Goal: Entertainment & Leisure: Consume media (video, audio)

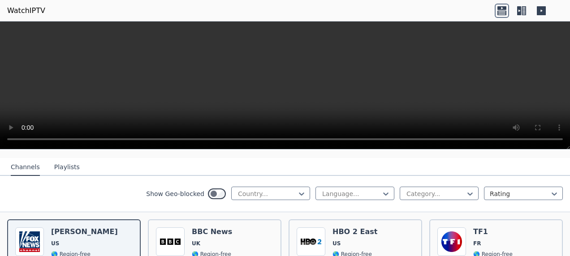
scroll to position [135, 0]
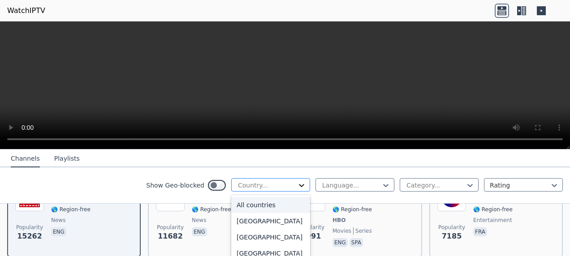
click at [297, 184] on icon at bounding box center [301, 185] width 9 height 9
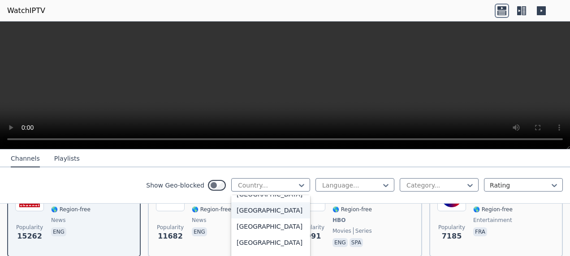
scroll to position [2421, 0]
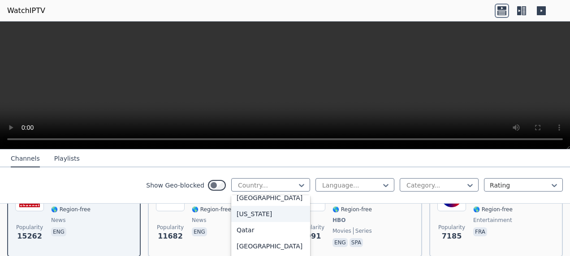
click at [248, 222] on div "[US_STATE]" at bounding box center [270, 214] width 79 height 16
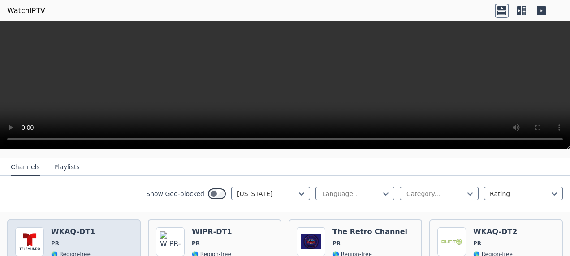
scroll to position [135, 0]
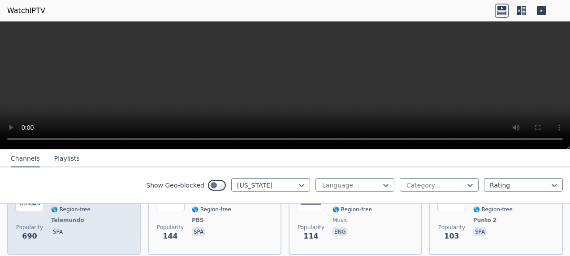
click at [81, 228] on span "spa" at bounding box center [73, 233] width 44 height 11
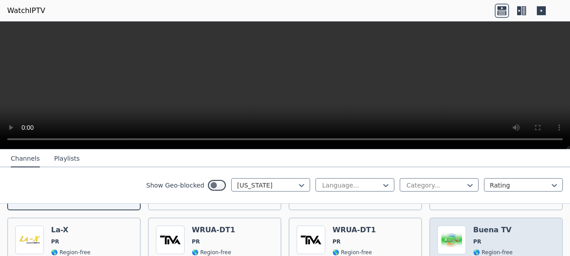
click at [495, 226] on h6 "Buena TV" at bounding box center [492, 230] width 39 height 9
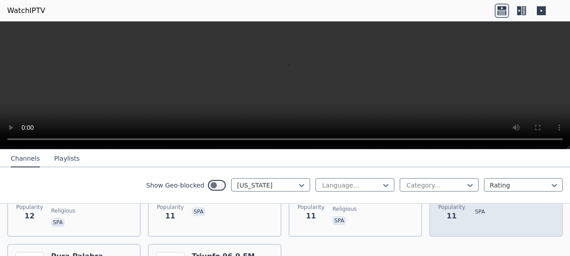
scroll to position [741, 0]
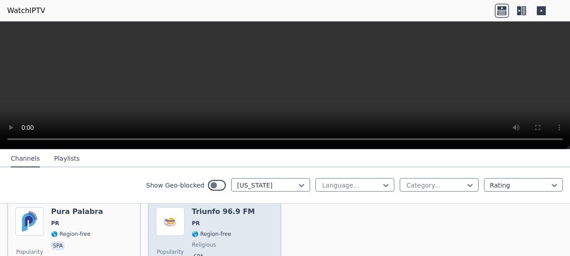
click at [227, 242] on span "religious" at bounding box center [223, 245] width 63 height 7
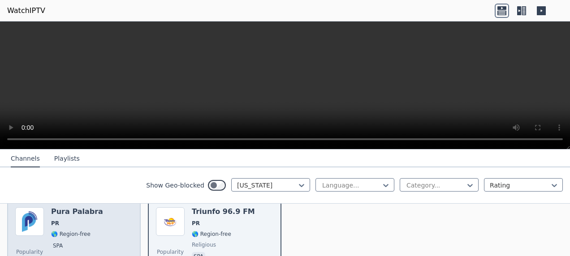
click at [106, 223] on div "Popularity 11 Pura Palabra PR 🌎 Region-free spa" at bounding box center [73, 240] width 117 height 65
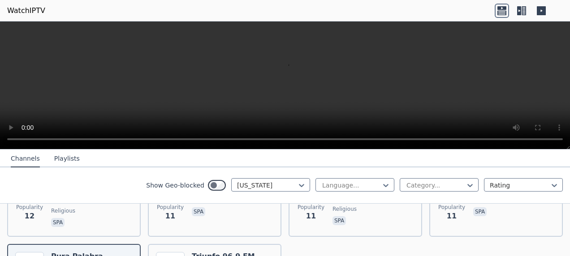
scroll to position [651, 0]
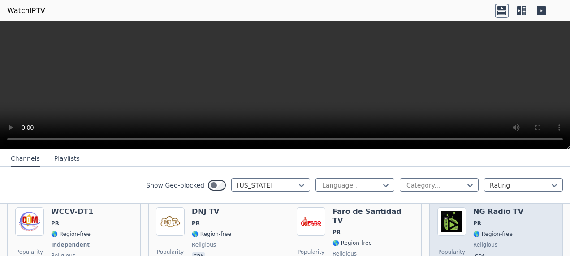
click at [525, 218] on div "Popularity 11 NG Radio TV PR 🌎 Region-free religious spa" at bounding box center [496, 241] width 117 height 66
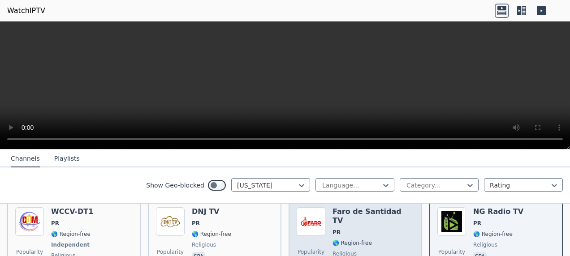
click at [364, 240] on span "🌎 Region-free" at bounding box center [374, 243] width 82 height 7
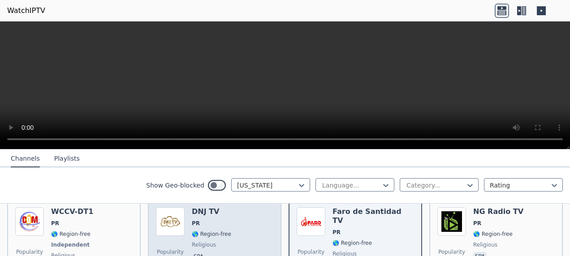
click at [237, 232] on div "Popularity 11 DNJ TV PR 🌎 Region-free religious spa" at bounding box center [214, 241] width 117 height 66
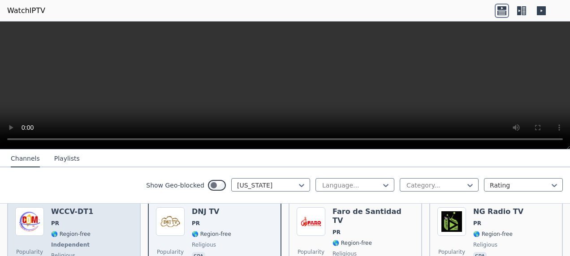
click at [102, 230] on div "Popularity 12 WCCV-DT1 PR 🌎 Region-free Independent religious spa" at bounding box center [73, 241] width 117 height 66
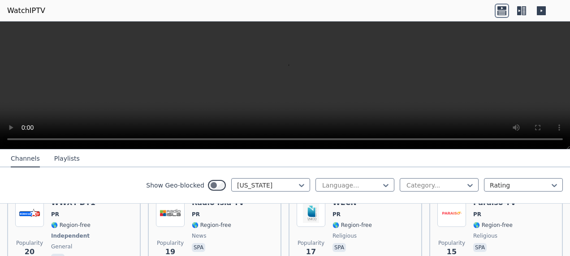
scroll to position [427, 0]
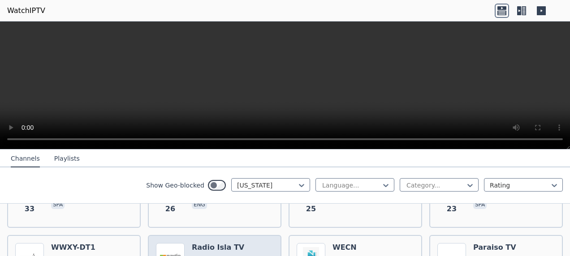
click at [207, 243] on h6 "Radio Isla TV" at bounding box center [218, 247] width 52 height 9
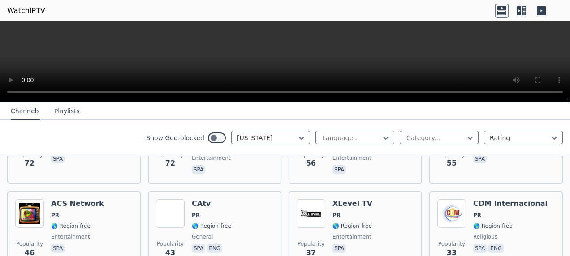
scroll to position [160, 0]
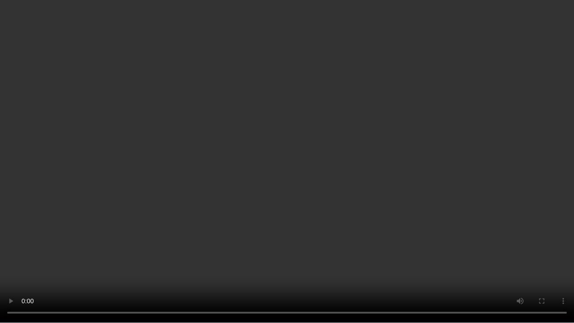
drag, startPoint x: 272, startPoint y: 218, endPoint x: 261, endPoint y: 215, distance: 10.7
click at [261, 215] on video at bounding box center [287, 161] width 574 height 323
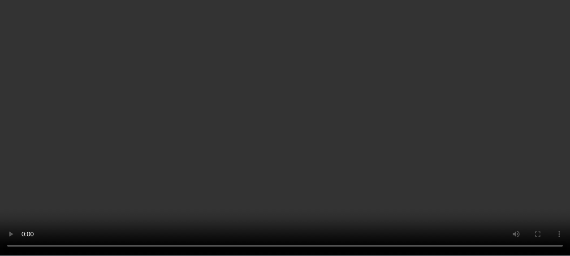
scroll to position [69, 0]
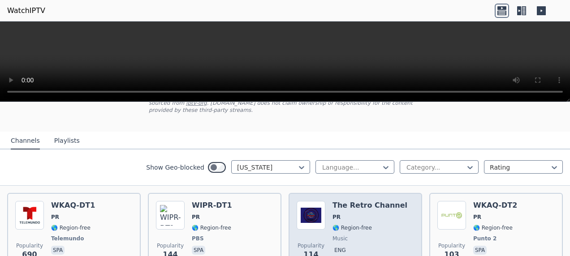
click at [358, 214] on span "PR" at bounding box center [370, 217] width 75 height 7
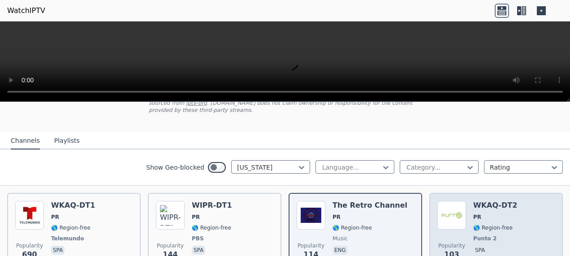
click at [546, 226] on div "Popularity 103 WKAQ-DT2 PR 🌎 Region-free Punto 2 spa" at bounding box center [496, 233] width 117 height 65
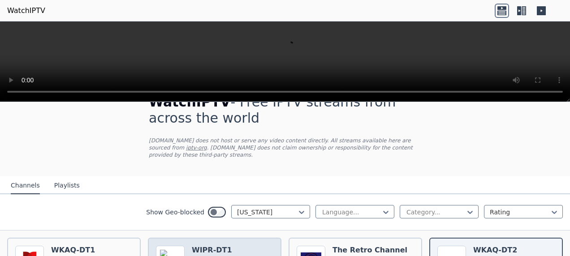
scroll to position [0, 0]
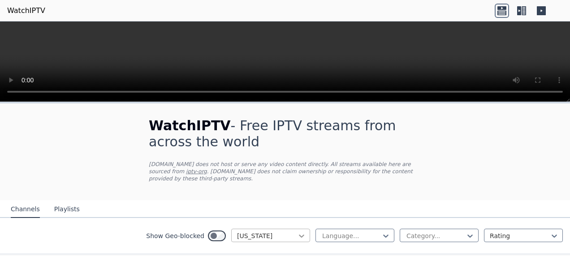
click at [297, 232] on icon at bounding box center [301, 236] width 9 height 9
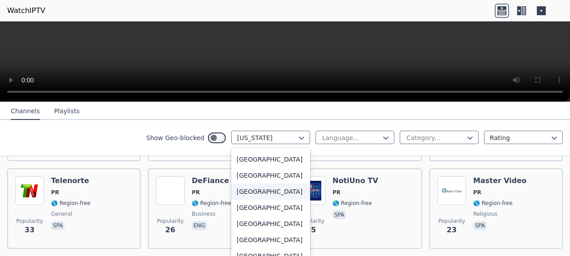
scroll to position [404, 0]
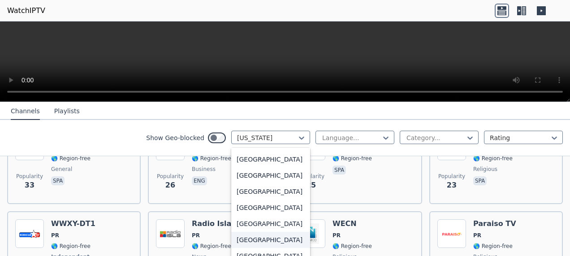
click at [248, 240] on div "[GEOGRAPHIC_DATA]" at bounding box center [270, 240] width 79 height 16
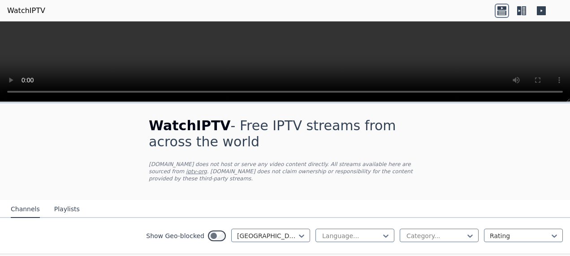
scroll to position [90, 0]
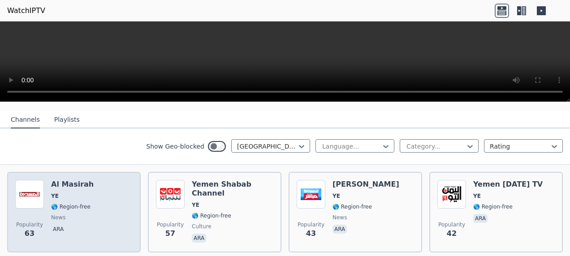
click at [113, 213] on div "Popularity 63 Al Masirah YE 🌎 Region-free news ara" at bounding box center [73, 212] width 117 height 65
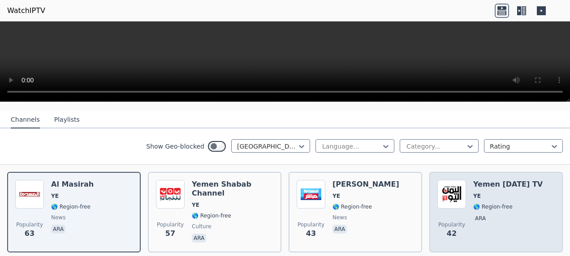
click at [503, 193] on span "YE" at bounding box center [507, 196] width 69 height 7
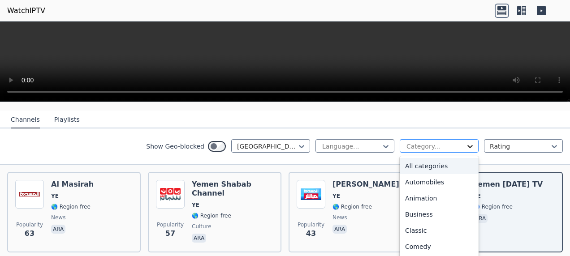
click at [468, 145] on icon at bounding box center [470, 146] width 5 height 3
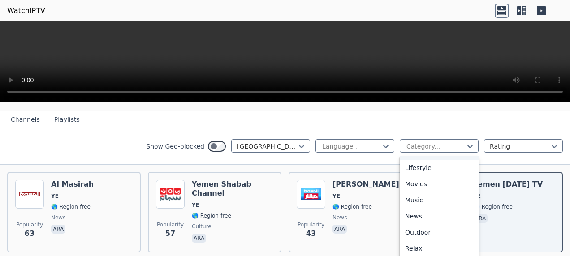
scroll to position [269, 0]
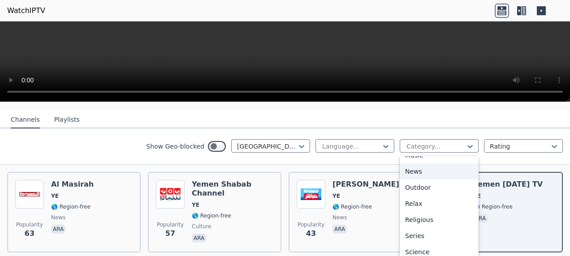
click at [410, 164] on div "News" at bounding box center [439, 172] width 79 height 16
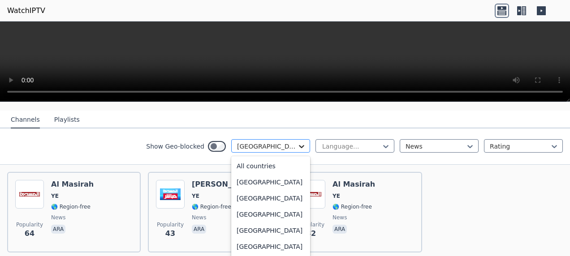
click at [299, 145] on icon at bounding box center [301, 146] width 5 height 3
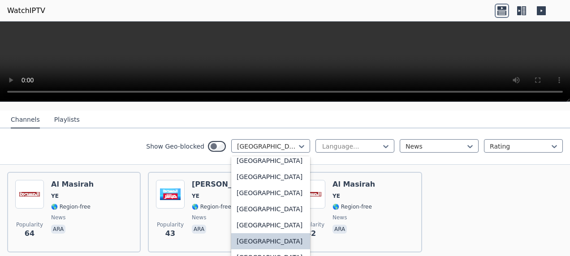
click at [254, 137] on div "[GEOGRAPHIC_DATA]" at bounding box center [270, 129] width 79 height 16
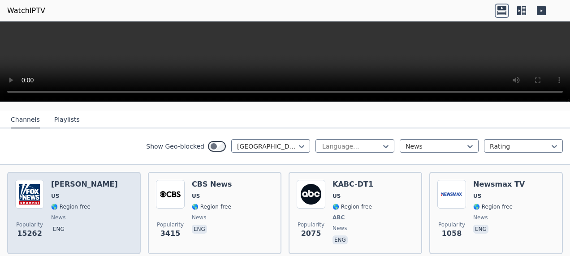
click at [99, 193] on span "US" at bounding box center [84, 196] width 67 height 7
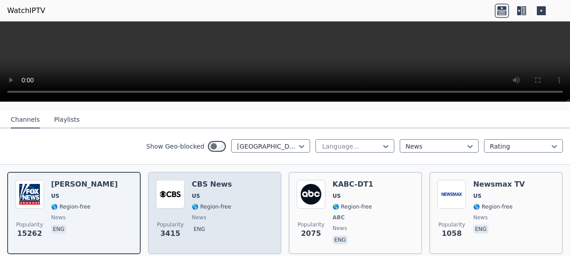
click at [250, 228] on div "Popularity 3415 CBS News US 🌎 Region-free news eng" at bounding box center [214, 213] width 117 height 66
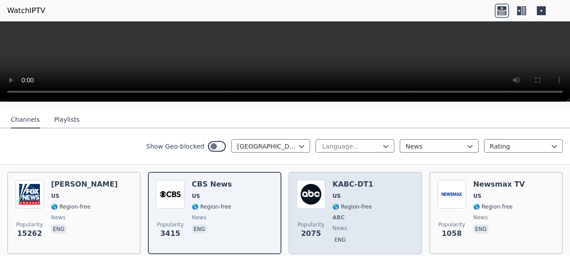
click at [388, 220] on div "Popularity 2075 KABC-DT1 US 🌎 Region-free ABC news eng" at bounding box center [355, 213] width 117 height 66
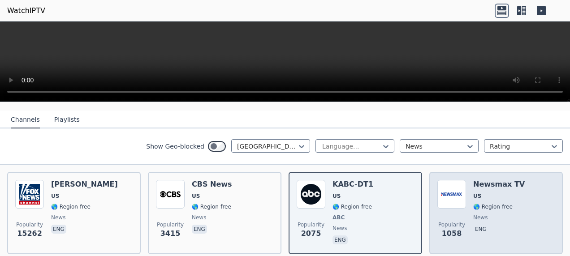
click at [532, 199] on div "Popularity 1058 Newsmax TV US 🌎 Region-free news eng" at bounding box center [496, 213] width 117 height 66
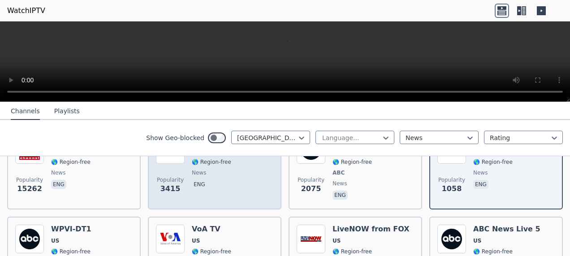
scroll to position [179, 0]
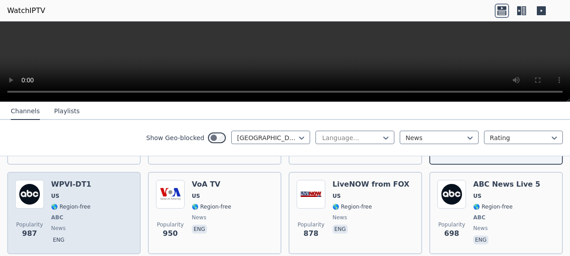
click at [97, 172] on div "Popularity 987 WPVI-DT1 US 🌎 Region-free ABC news eng" at bounding box center [74, 213] width 134 height 83
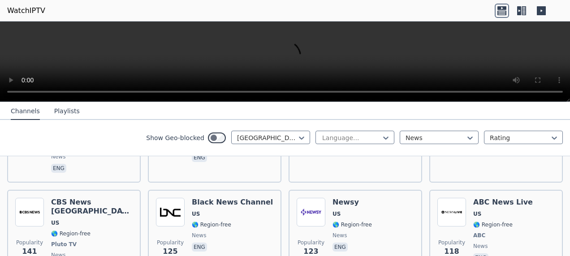
scroll to position [448, 0]
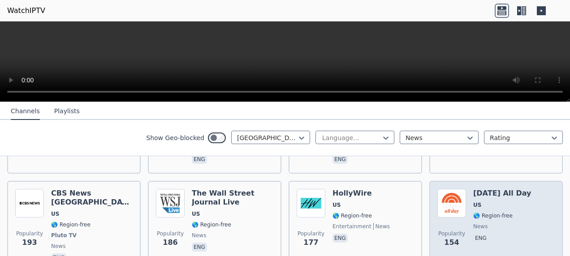
click at [529, 203] on div "Popularity 154 [DATE] All Day US 🌎 Region-free news eng" at bounding box center [496, 226] width 117 height 75
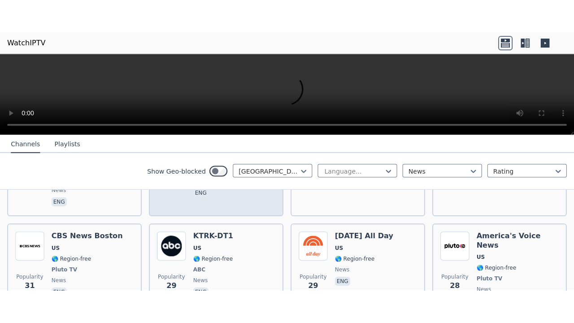
scroll to position [1255, 0]
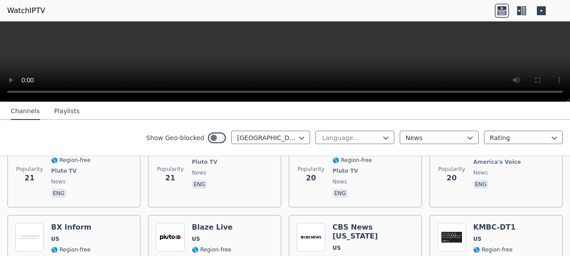
scroll to position [1614, 0]
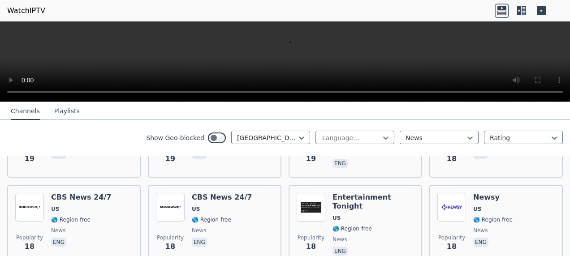
scroll to position [1651, 0]
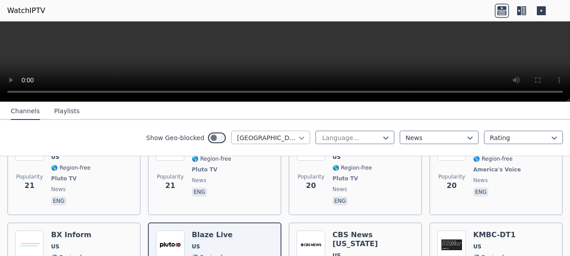
click at [297, 136] on icon at bounding box center [301, 138] width 9 height 9
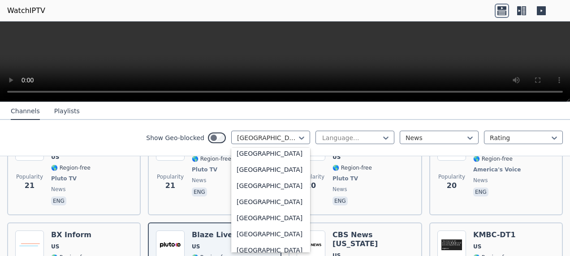
scroll to position [0, 0]
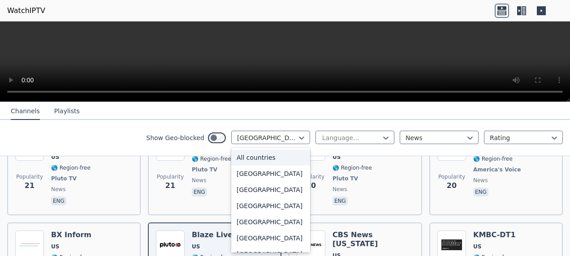
click at [251, 159] on div "All countries" at bounding box center [270, 158] width 79 height 16
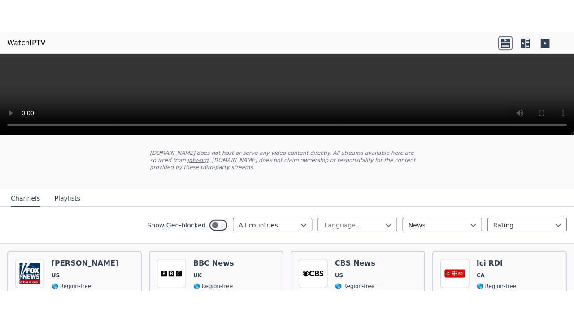
scroll to position [90, 0]
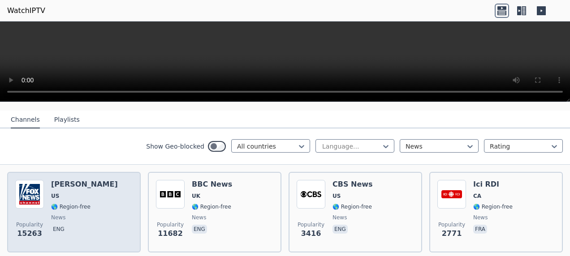
click at [109, 204] on span "🌎 Region-free" at bounding box center [84, 207] width 67 height 7
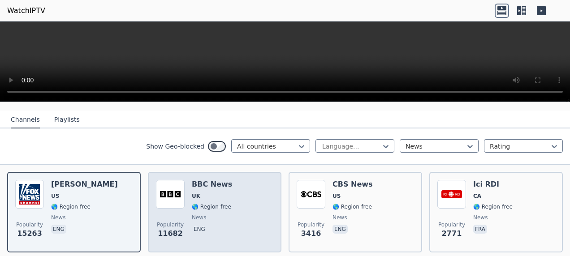
click at [248, 203] on div "Popularity 11682 BBC News UK 🌎 Region-free news eng" at bounding box center [214, 212] width 117 height 65
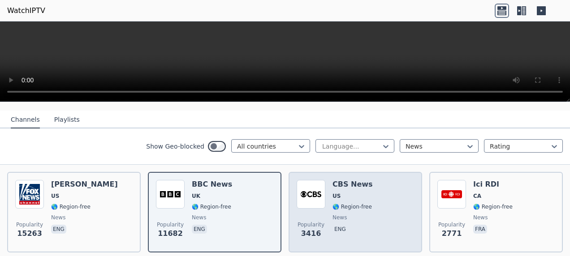
click at [376, 212] on div "Popularity 3416 CBS News US 🌎 Region-free news eng" at bounding box center [355, 212] width 117 height 65
